Goal: Information Seeking & Learning: Understand process/instructions

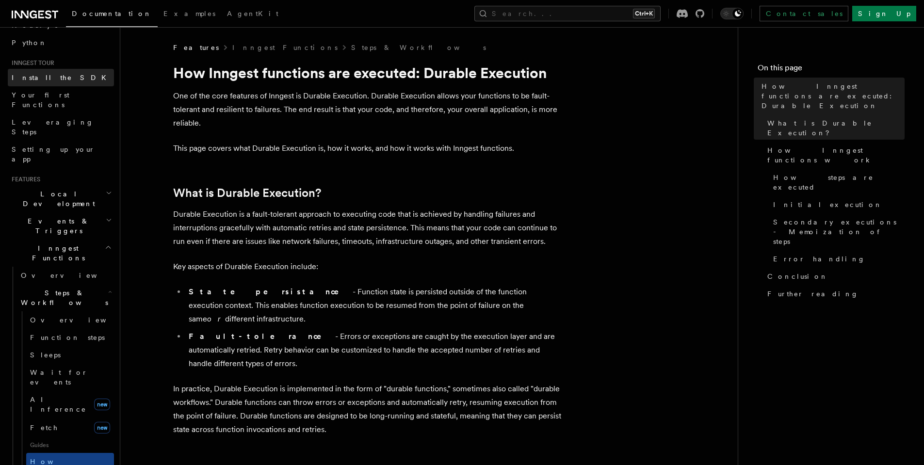
scroll to position [116, 0]
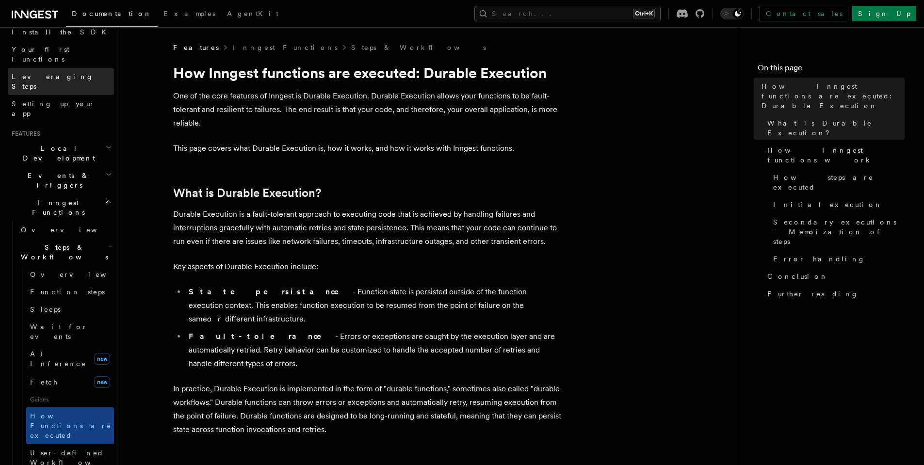
click at [64, 73] on span "Leveraging Steps" at bounding box center [53, 81] width 82 height 17
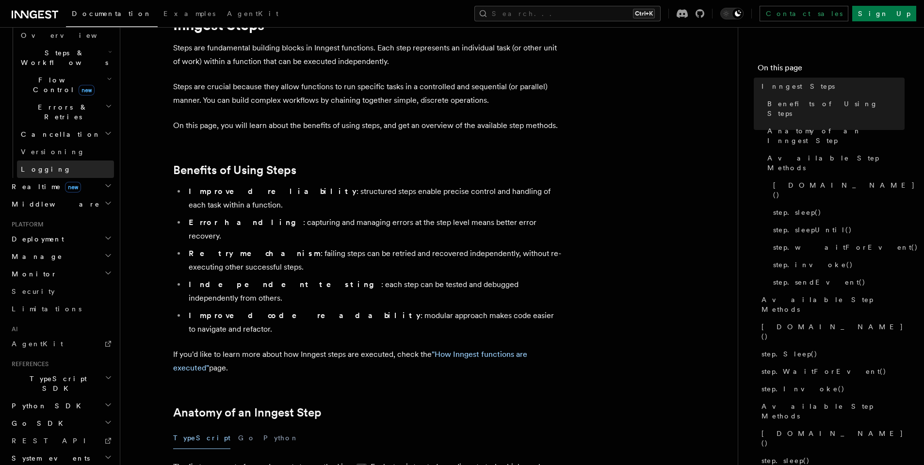
scroll to position [58, 0]
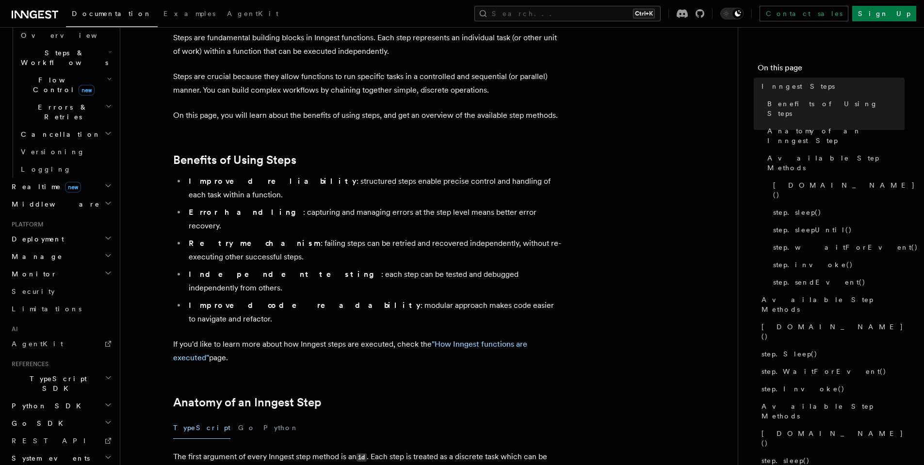
click at [104, 269] on icon "button" at bounding box center [108, 273] width 8 height 8
click at [87, 248] on h2 "Manage" at bounding box center [61, 256] width 106 height 17
click at [94, 230] on h2 "Deployment" at bounding box center [61, 238] width 106 height 17
click at [107, 349] on icon "button" at bounding box center [109, 353] width 5 height 8
click at [17, 345] on button "Cloud Providers Setup" at bounding box center [65, 363] width 97 height 37
